Goal: Information Seeking & Learning: Learn about a topic

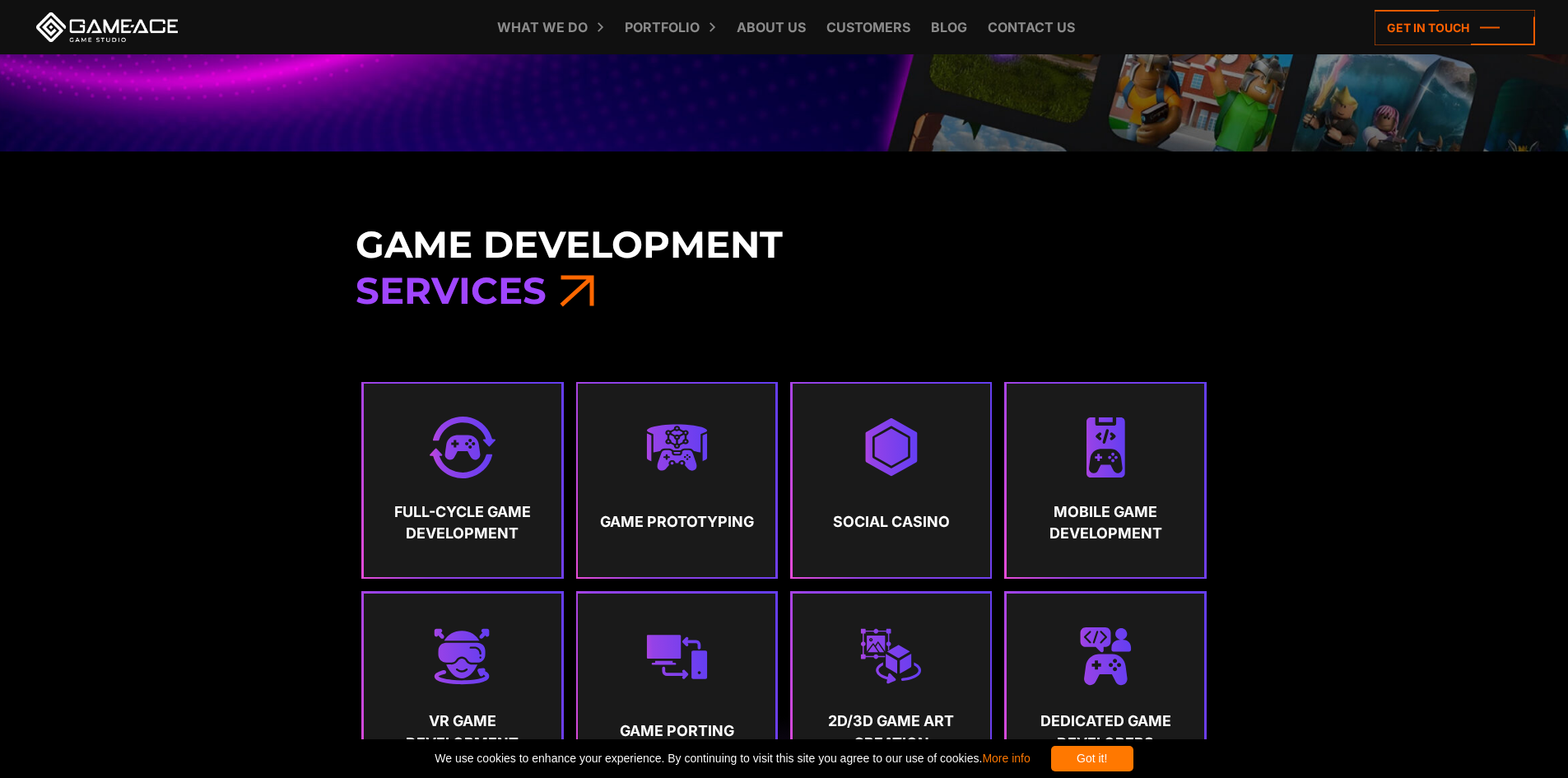
scroll to position [906, 0]
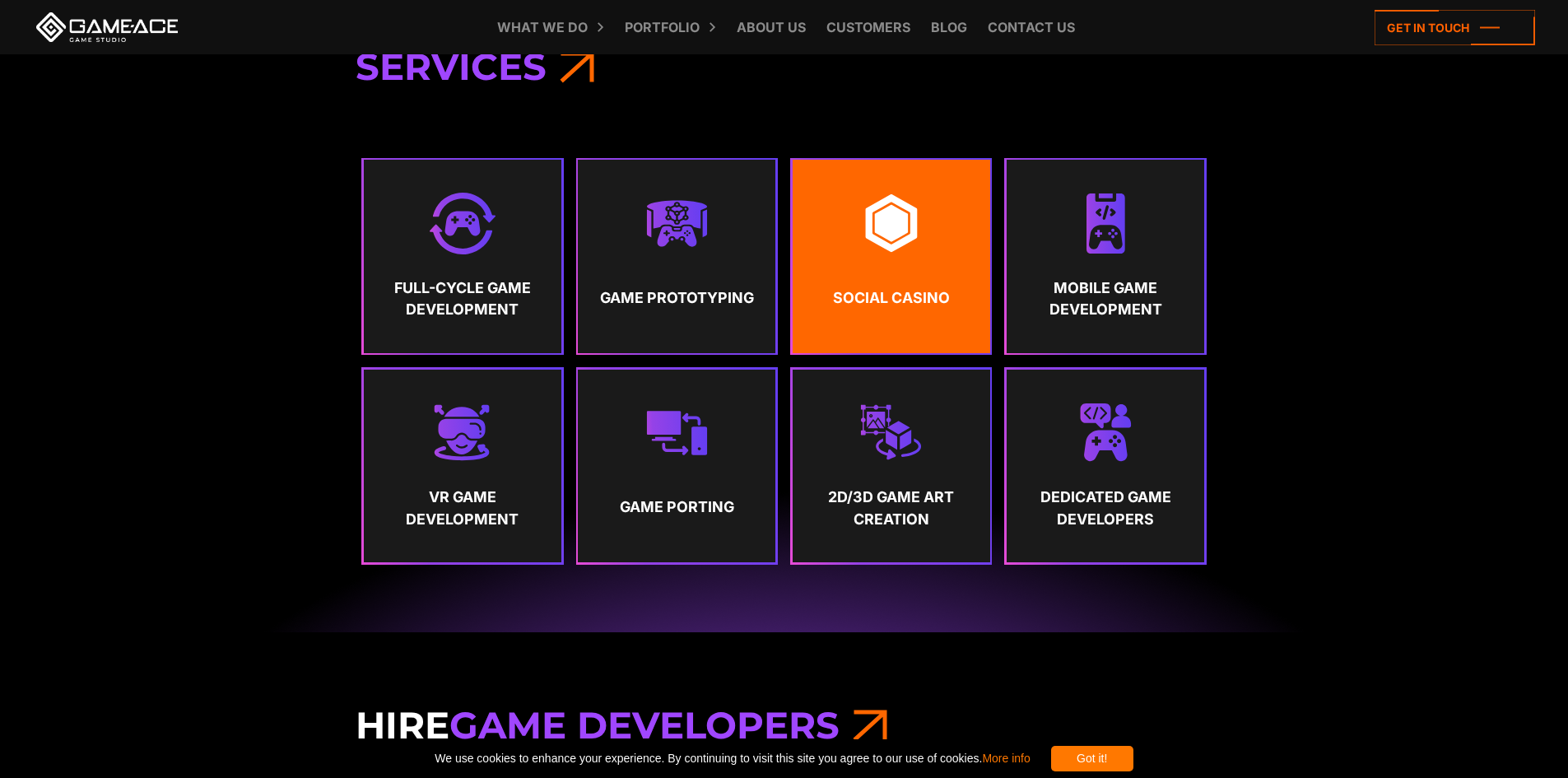
click at [902, 277] on strong "Social Casino" at bounding box center [890, 298] width 167 height 42
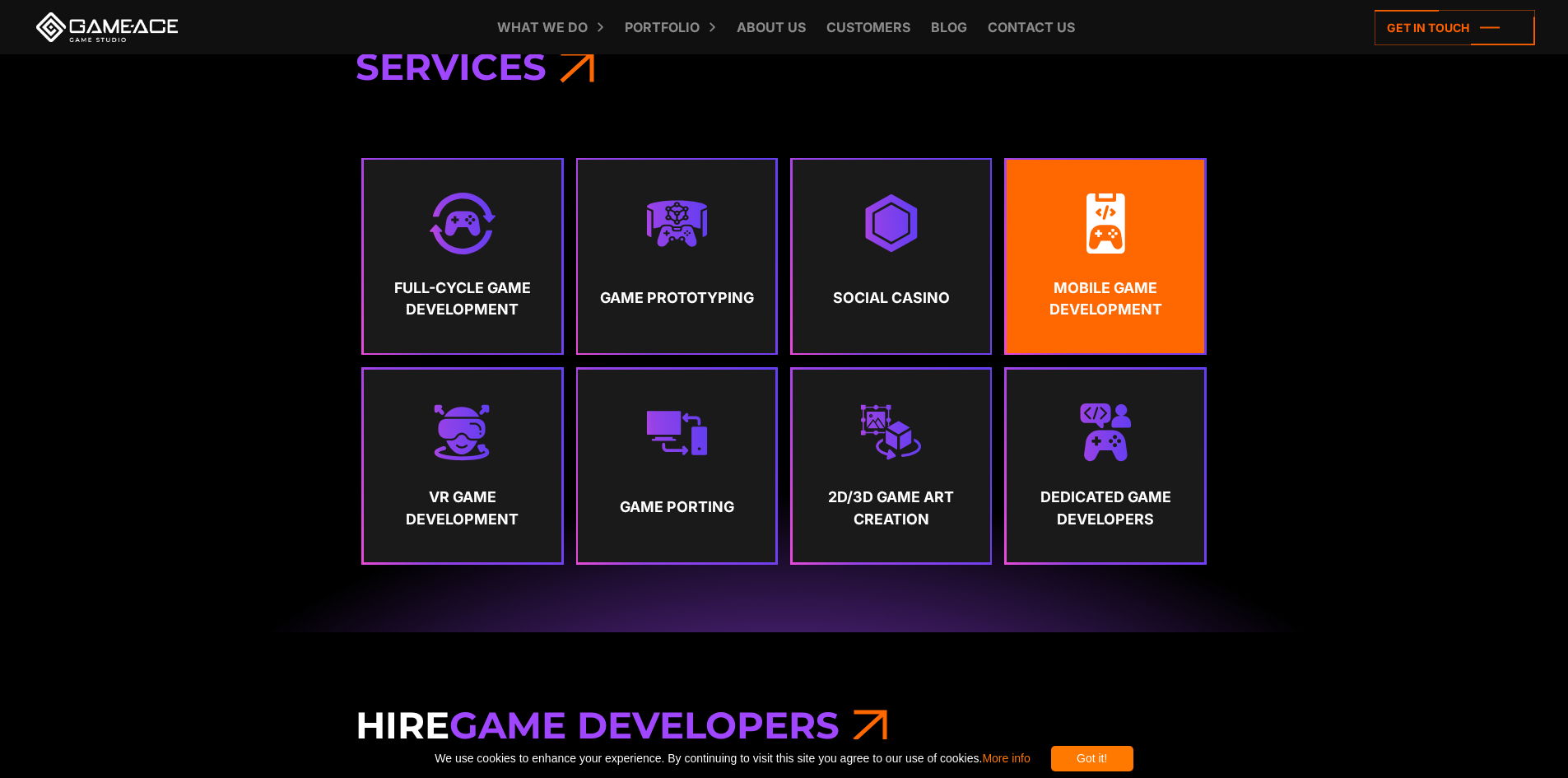
click at [1113, 302] on strong "Mobile Game Development" at bounding box center [1105, 299] width 167 height 43
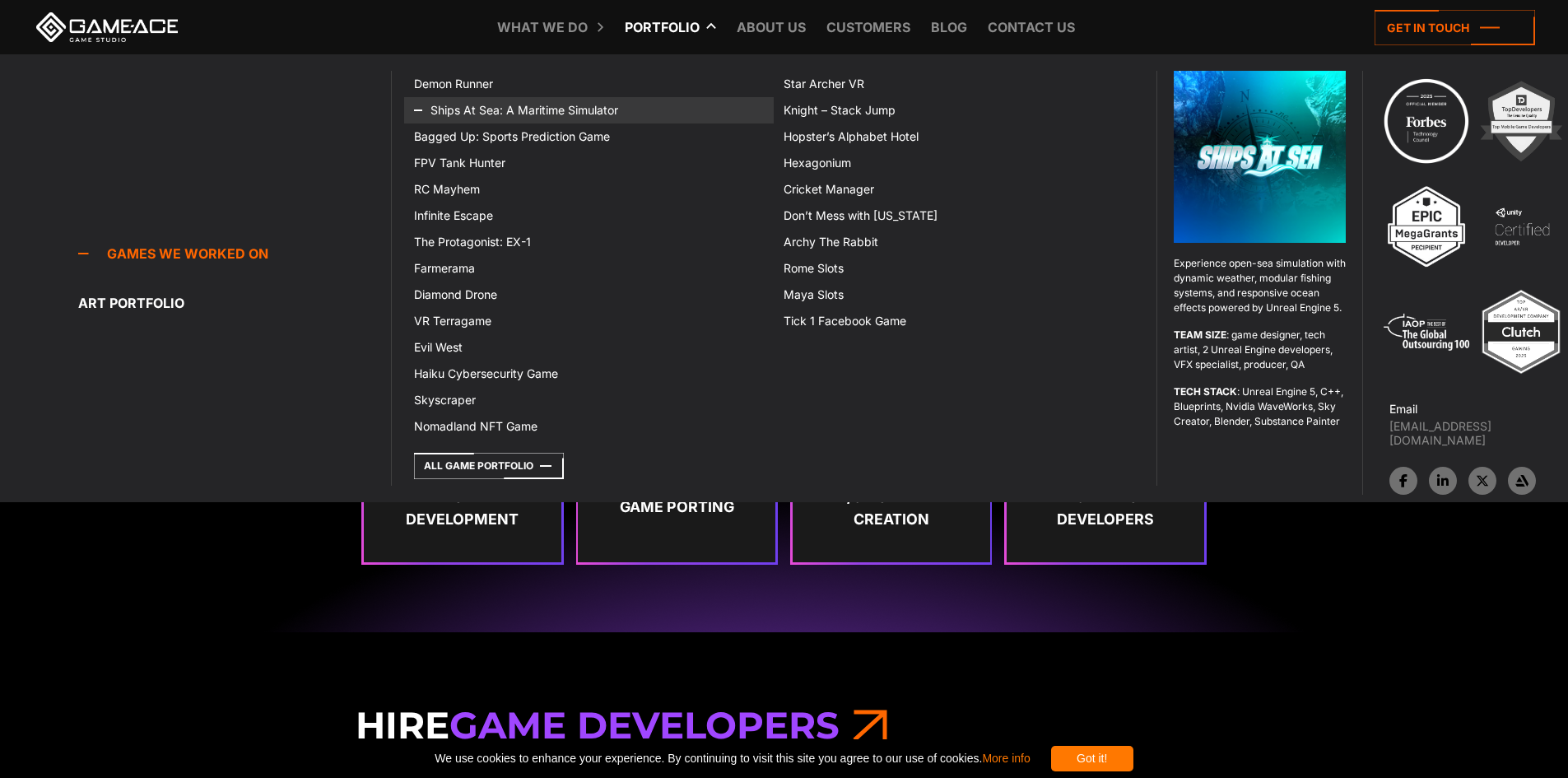
click at [565, 111] on link "Ships At Sea: A Maritime Simulator" at bounding box center [589, 110] width 370 height 26
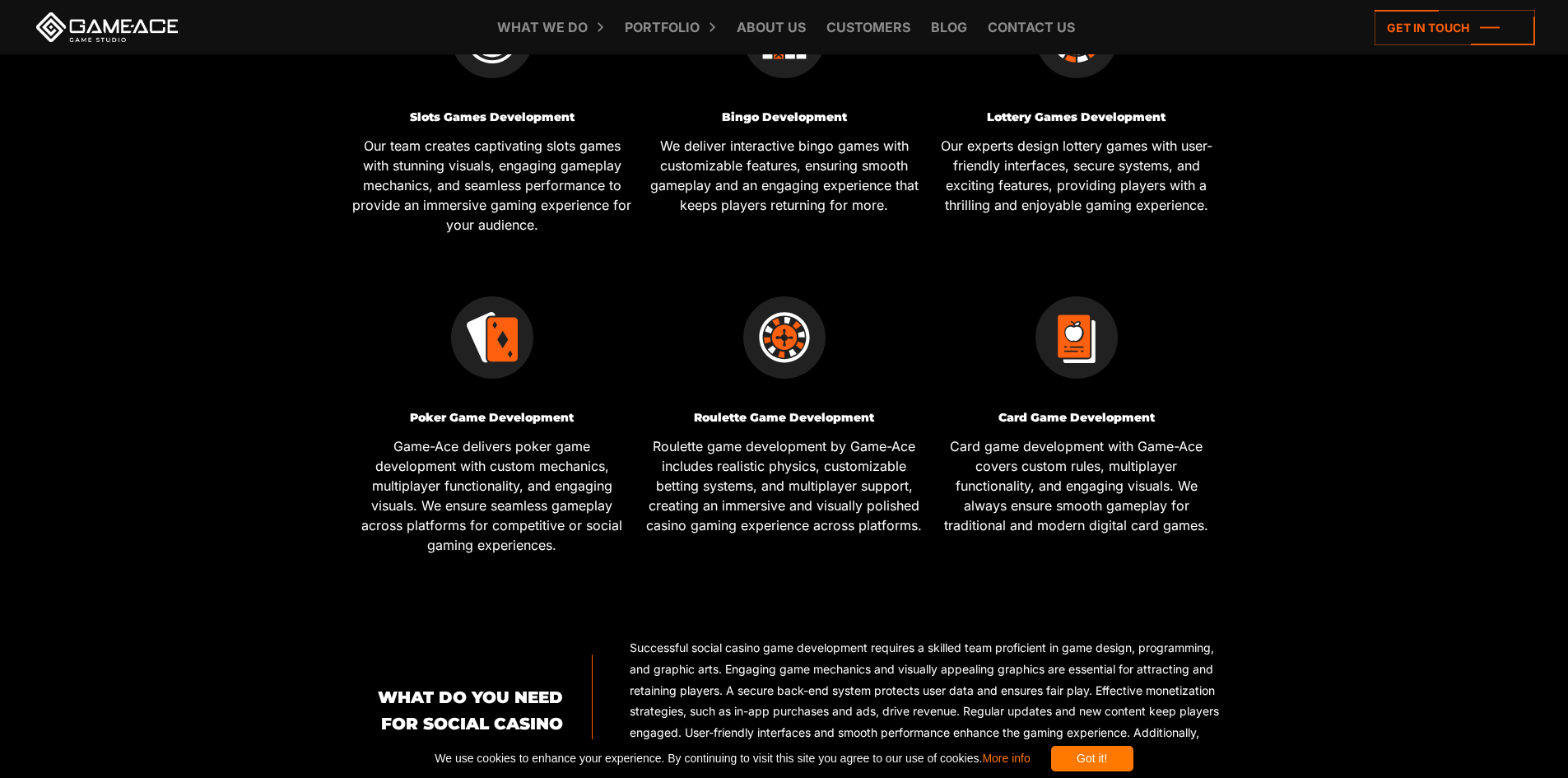
scroll to position [494, 0]
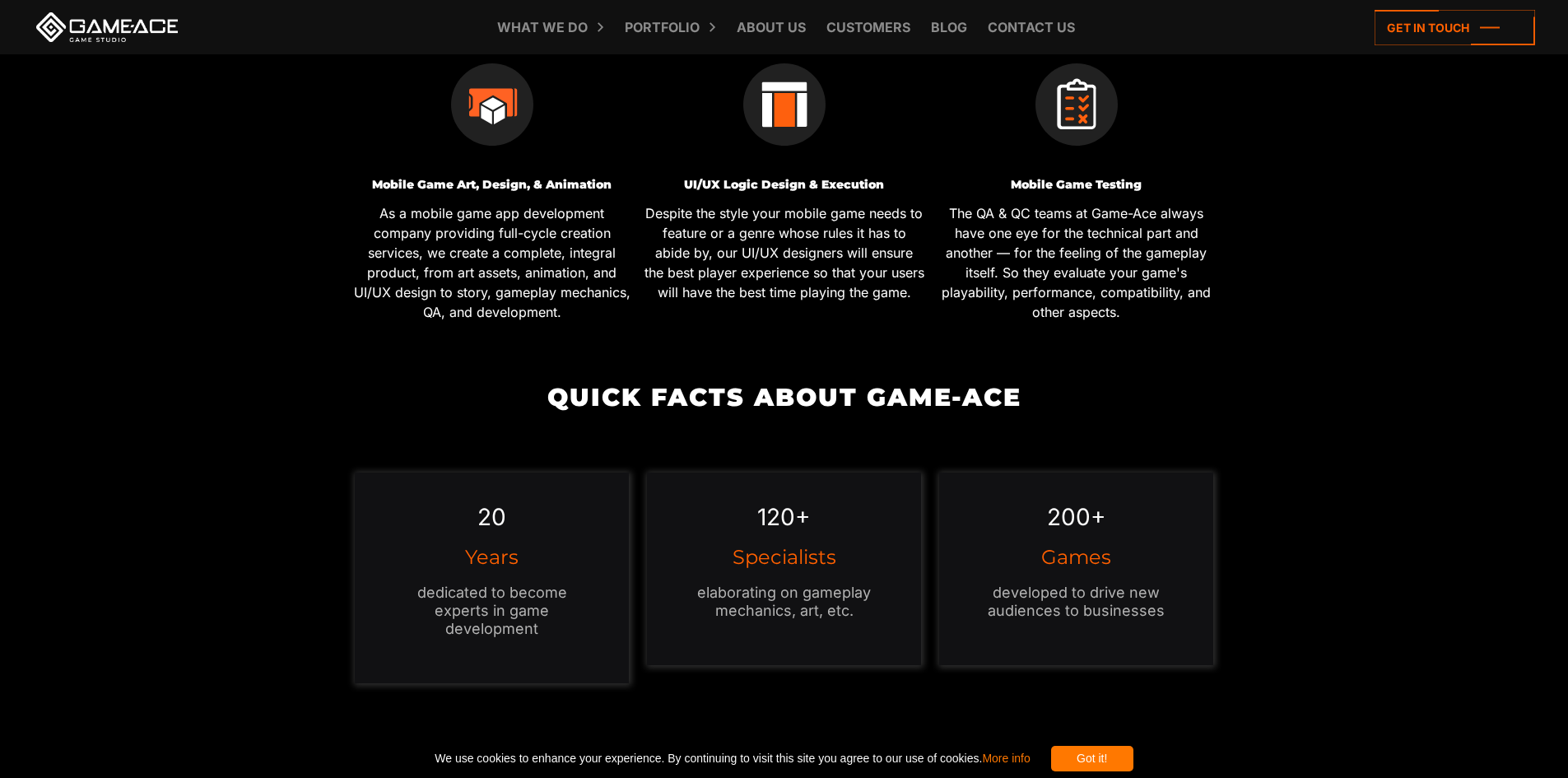
scroll to position [906, 0]
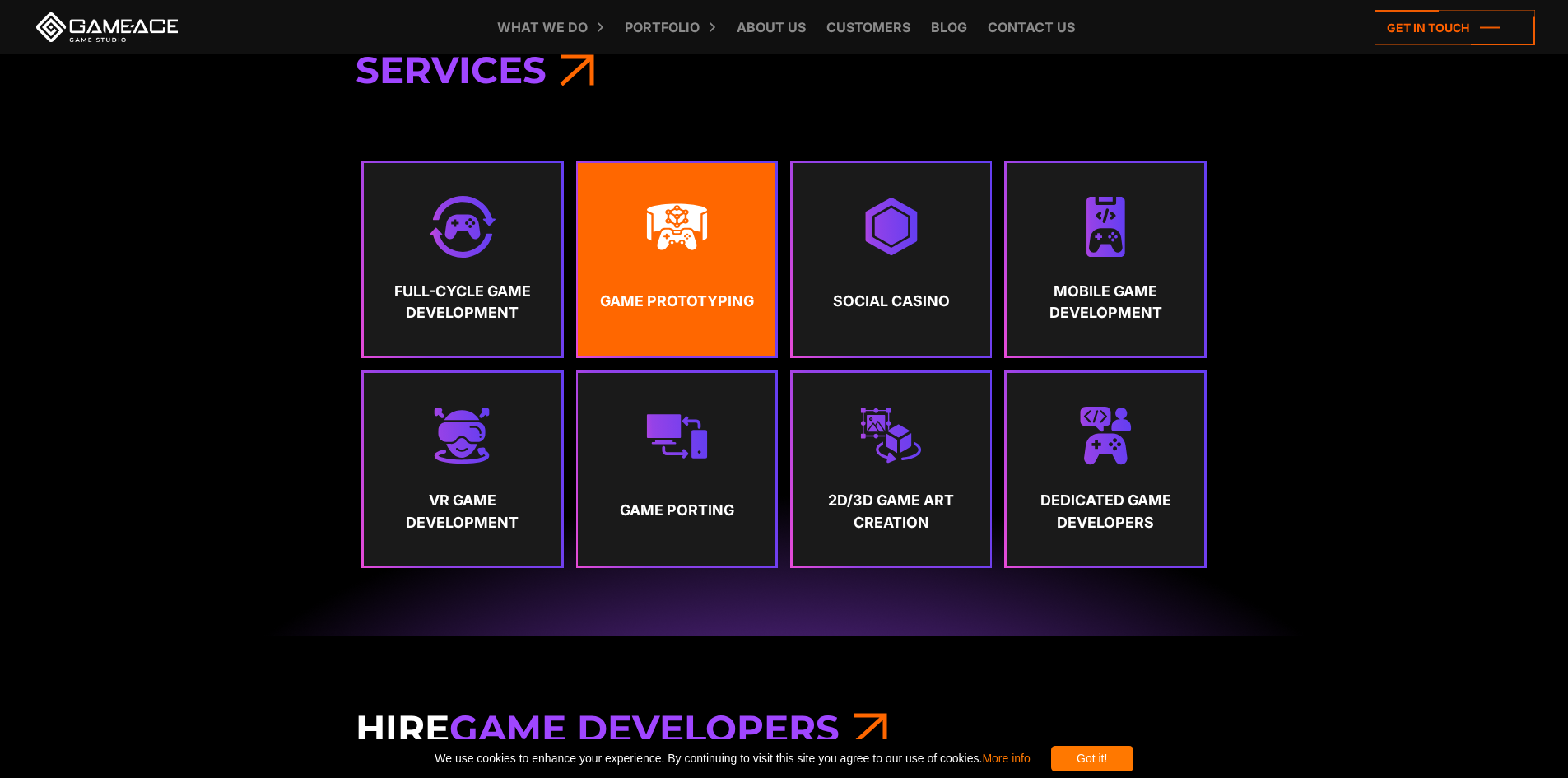
scroll to position [906, 0]
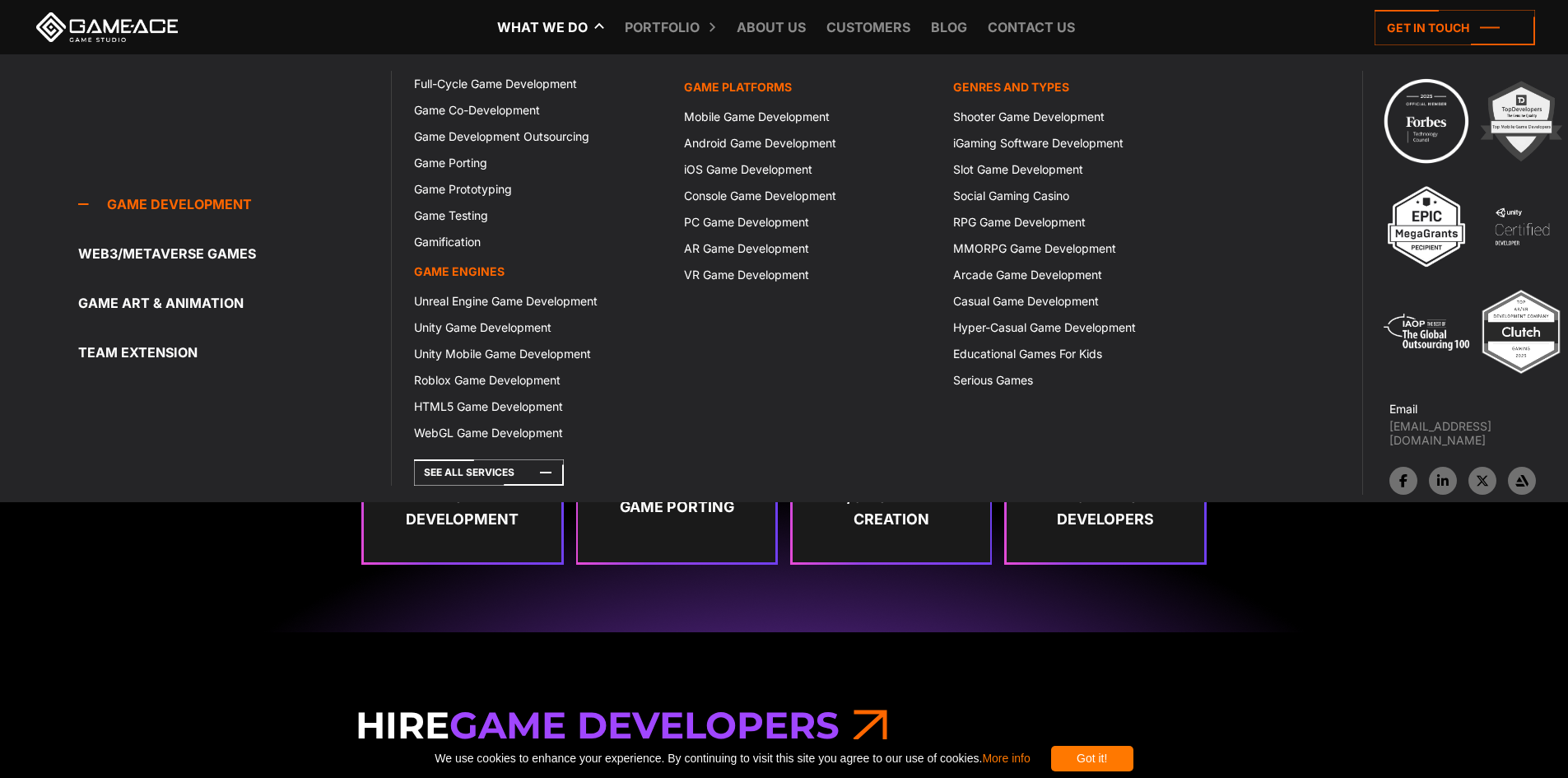
click at [563, 29] on link "What we do" at bounding box center [543, 27] width 107 height 55
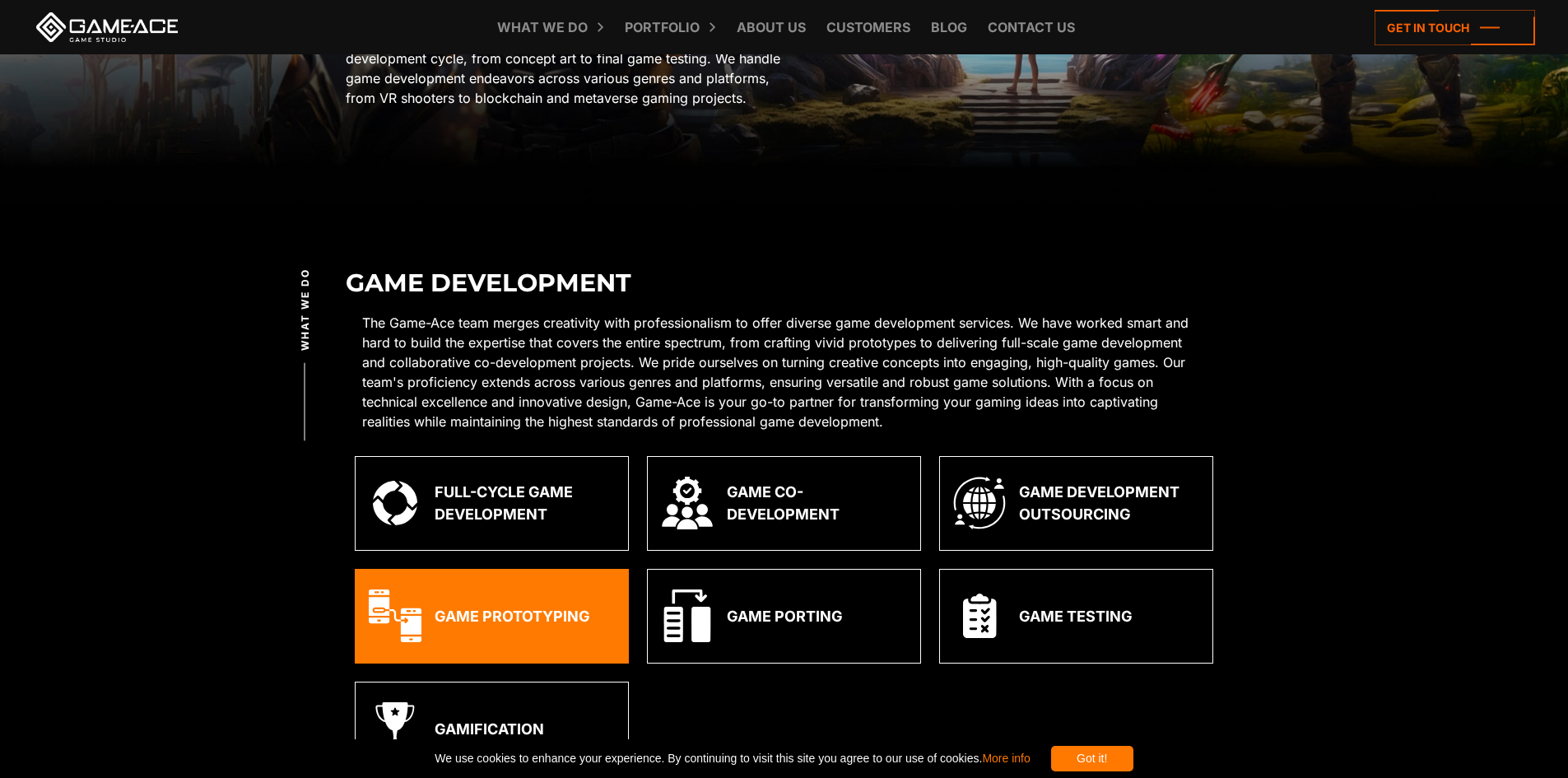
scroll to position [576, 0]
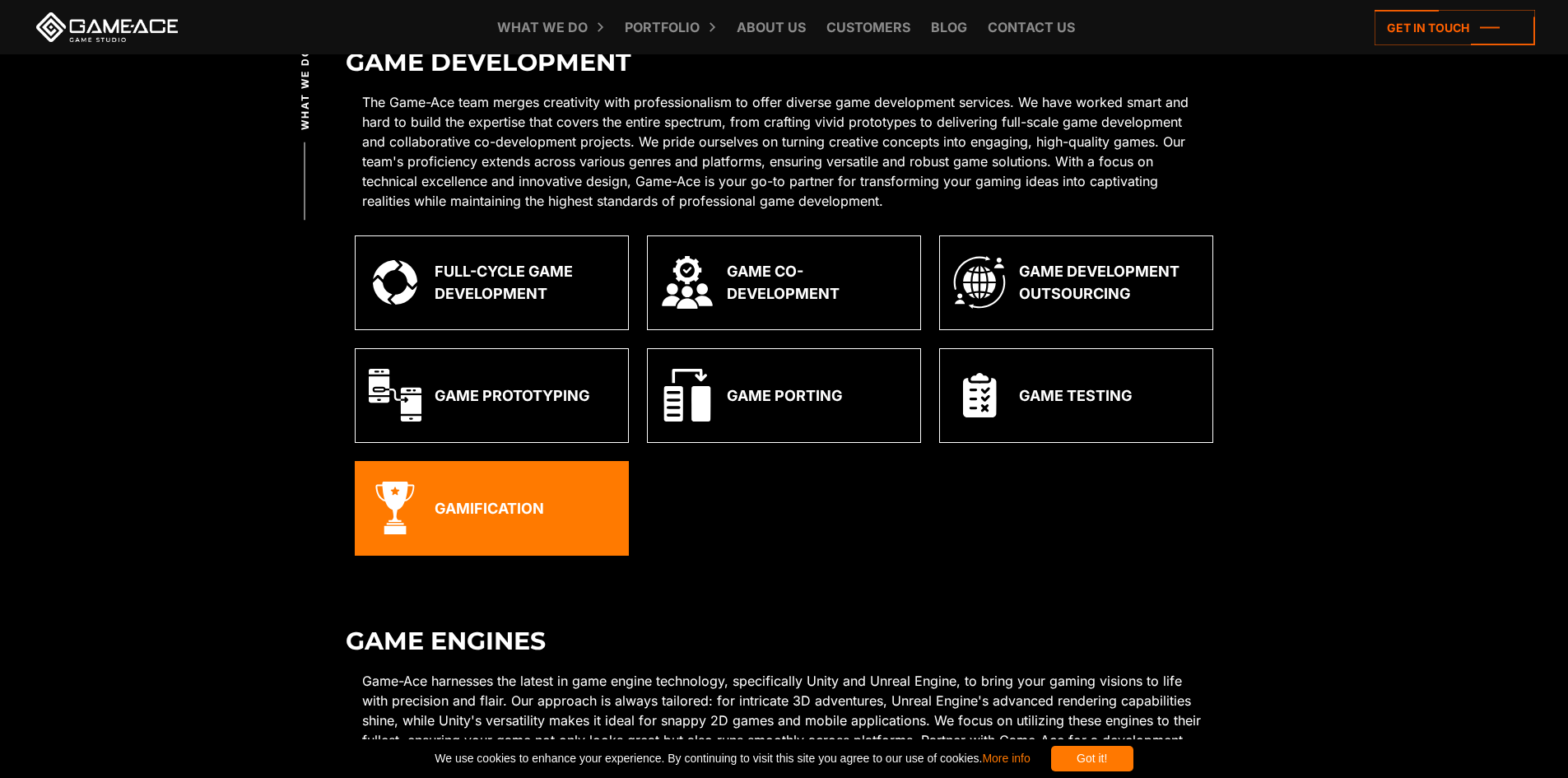
click at [517, 515] on div "Gamification" at bounding box center [489, 509] width 109 height 23
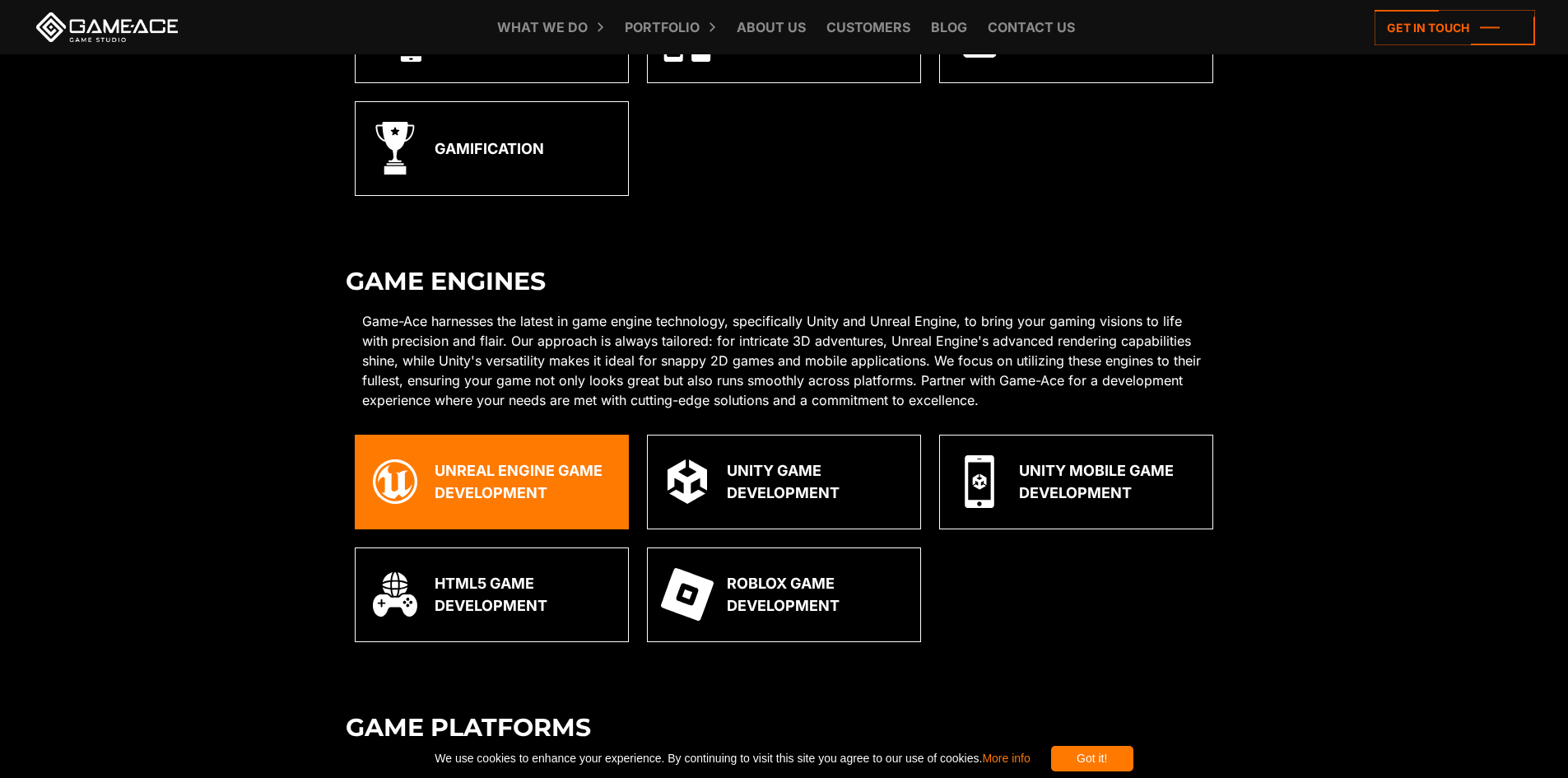
scroll to position [956, 0]
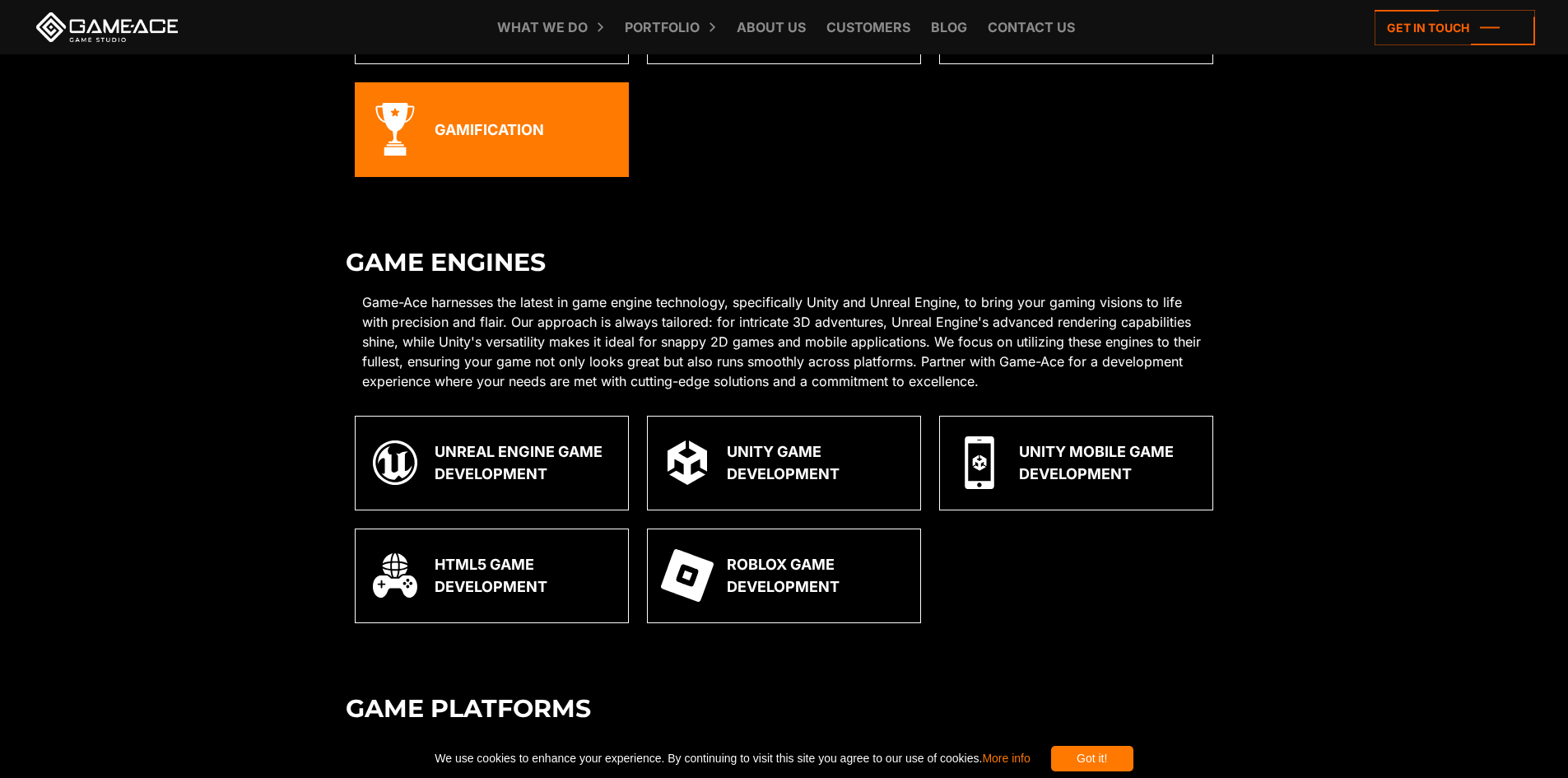
click at [517, 152] on div "Gamification" at bounding box center [492, 129] width 274 height 94
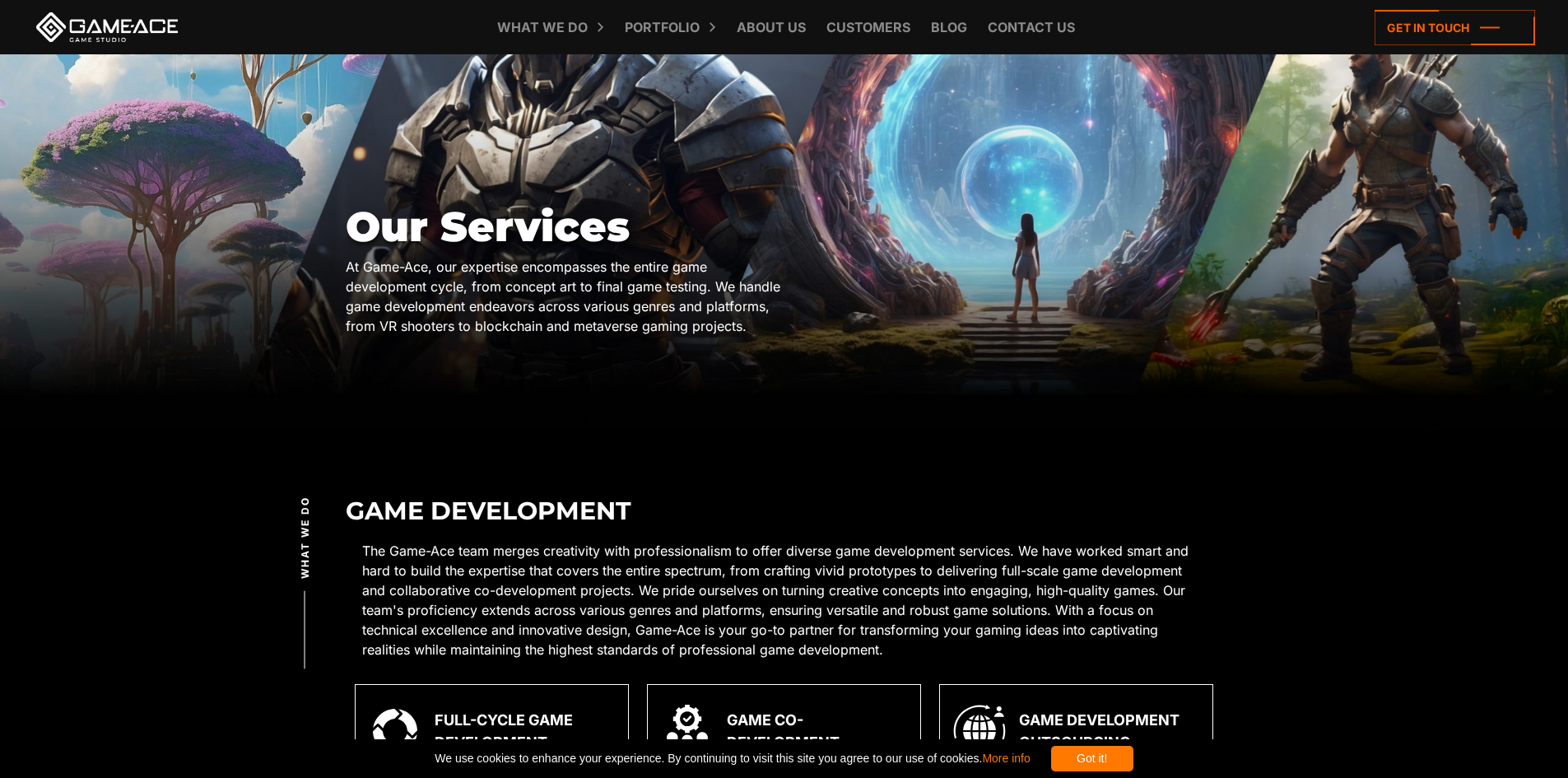
scroll to position [0, 0]
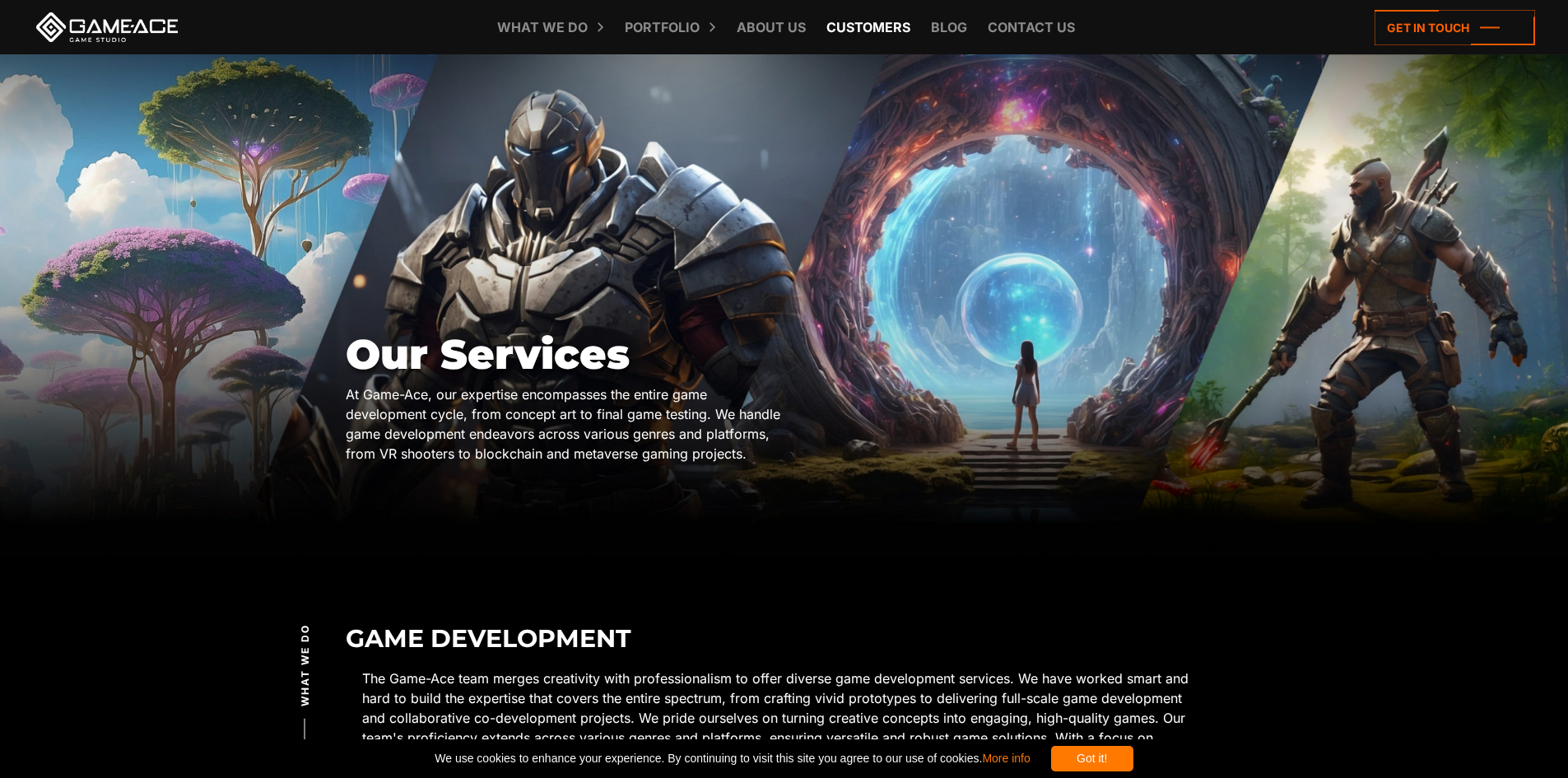
click at [881, 26] on link "Customers" at bounding box center [868, 27] width 100 height 55
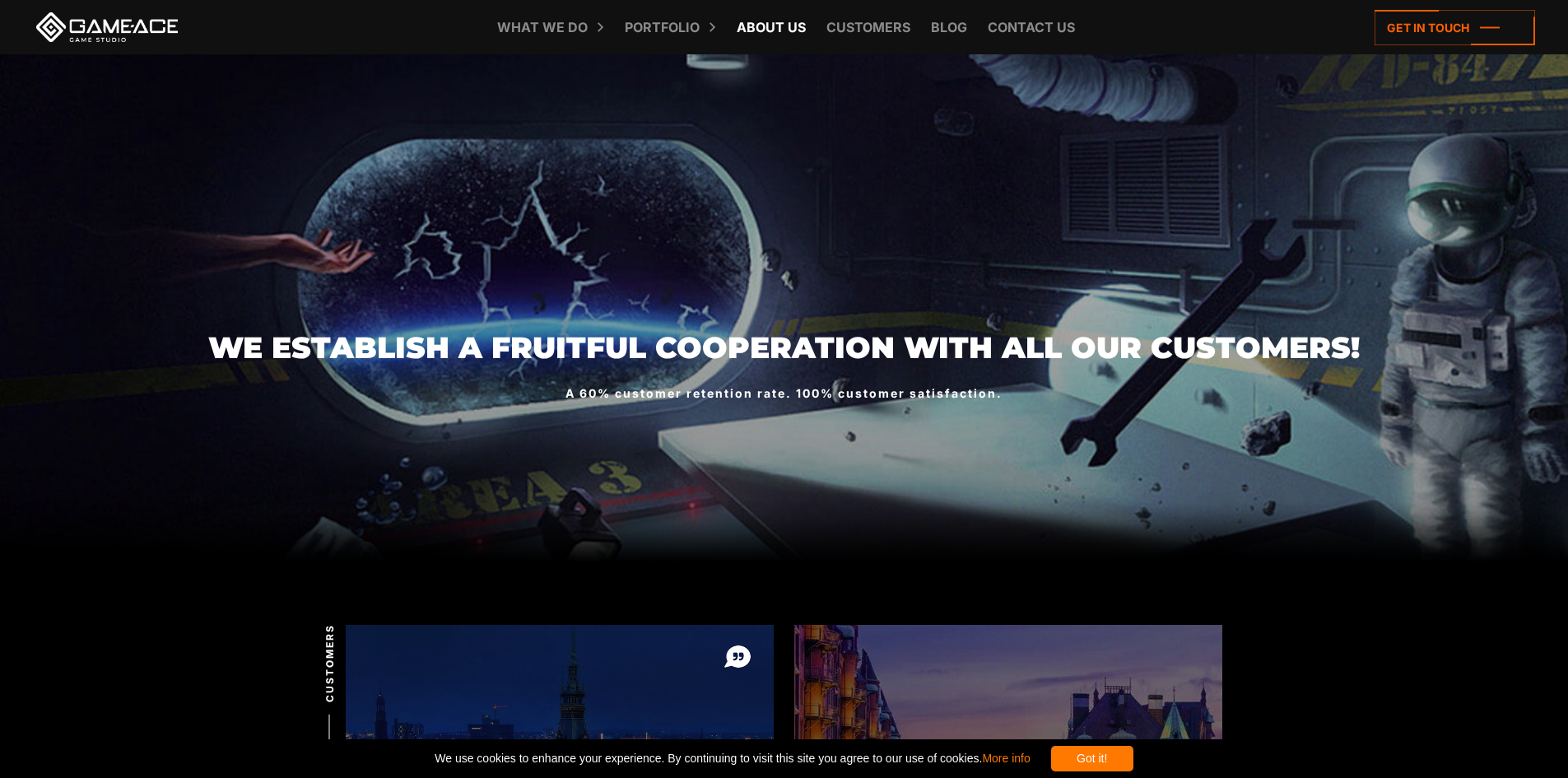
click at [759, 25] on link "About Us" at bounding box center [771, 27] width 86 height 55
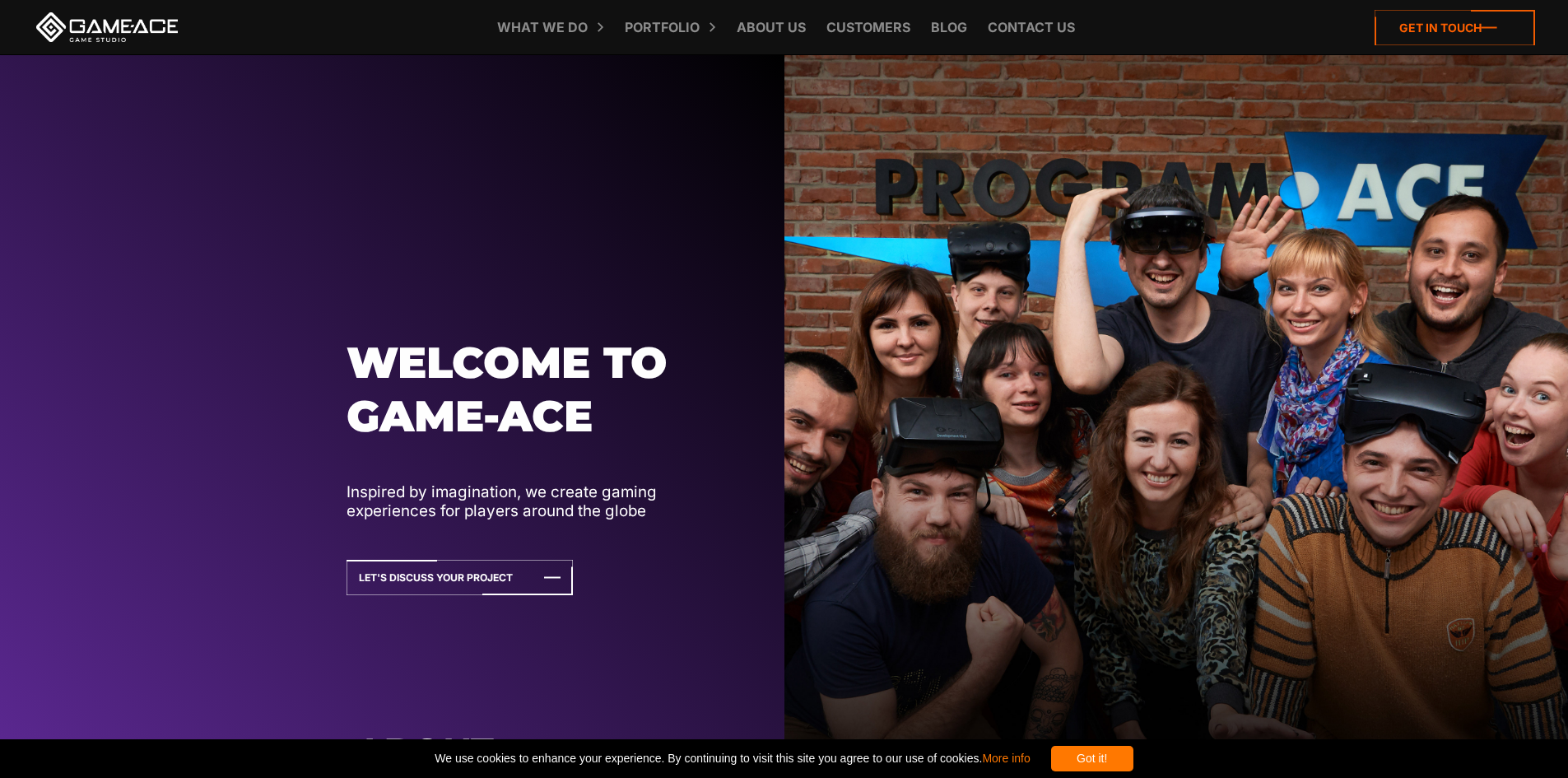
click at [1433, 25] on icon at bounding box center [1454, 27] width 160 height 36
